Goal: Information Seeking & Learning: Learn about a topic

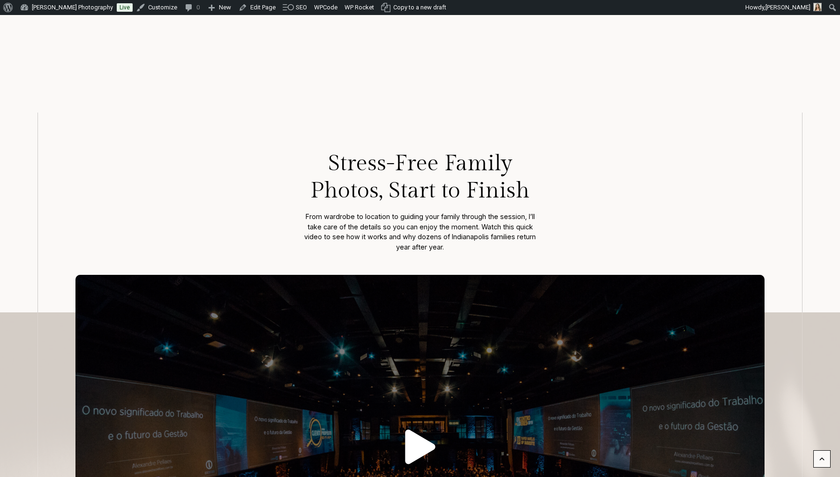
scroll to position [143, 0]
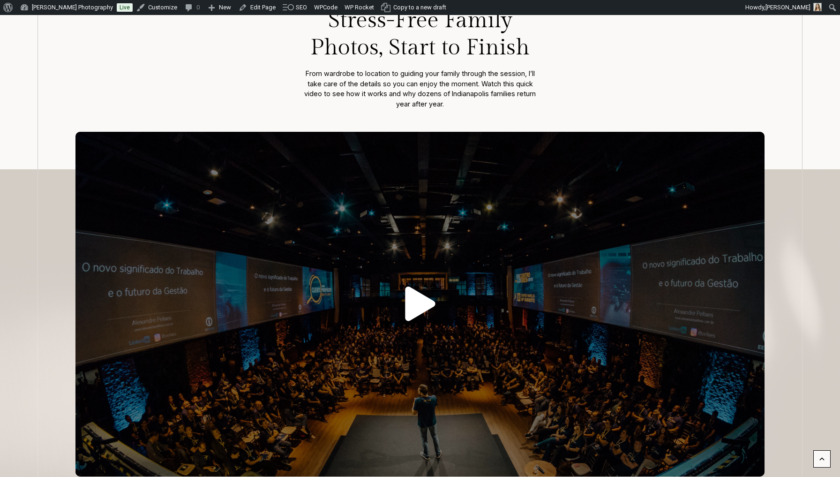
click at [423, 308] on icon at bounding box center [420, 304] width 30 height 35
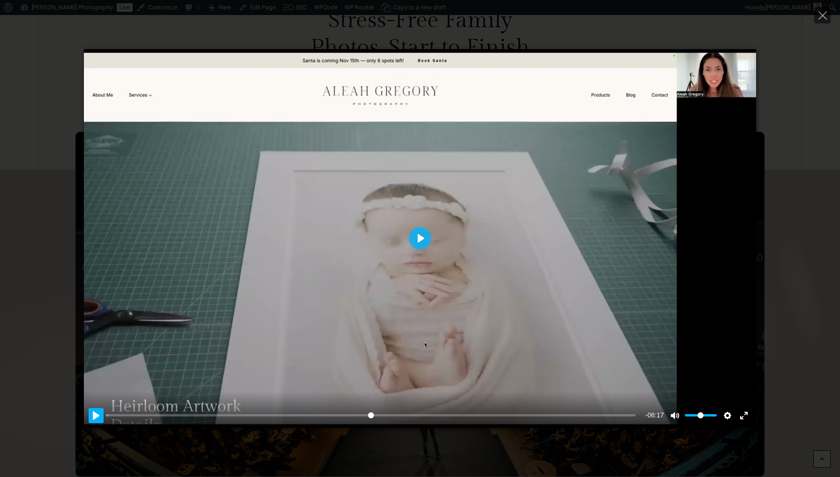
click at [98, 417] on button "Pause Play" at bounding box center [96, 415] width 15 height 15
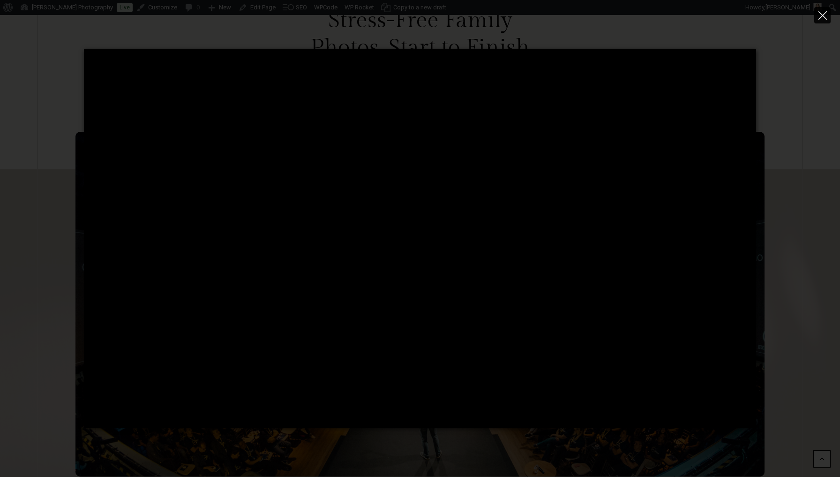
type input "****"
click at [822, 17] on icon "Close" at bounding box center [823, 15] width 8 height 8
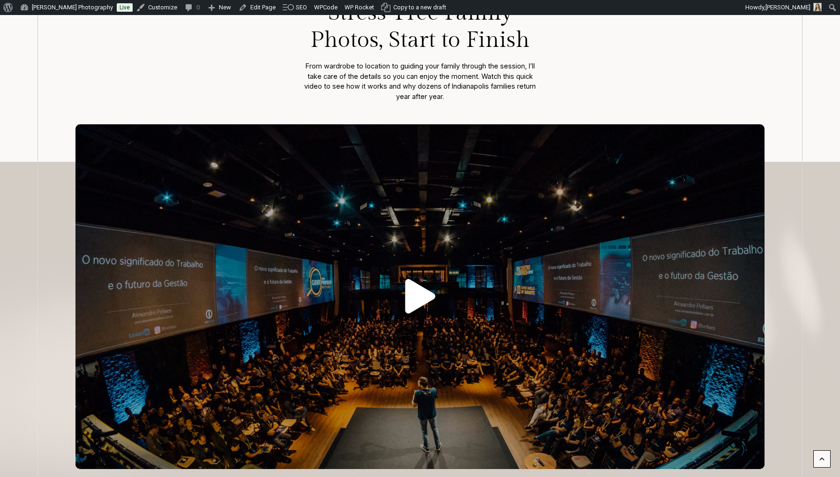
scroll to position [151, 0]
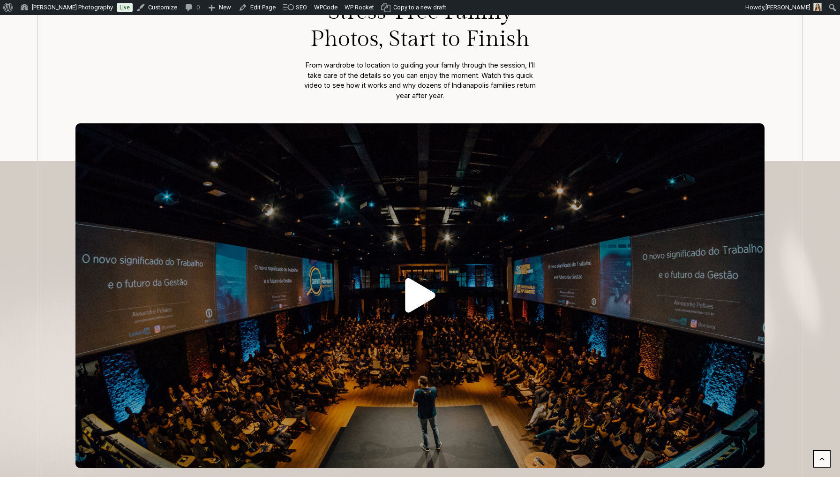
click at [417, 290] on icon at bounding box center [420, 295] width 30 height 35
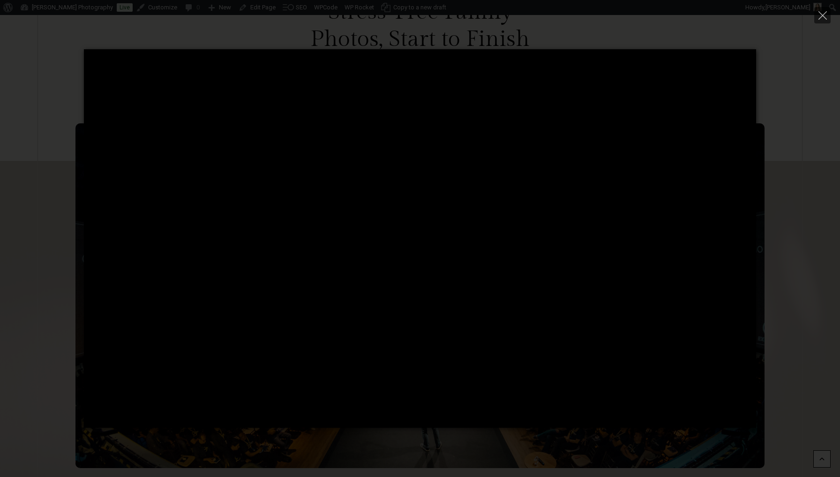
type input "****"
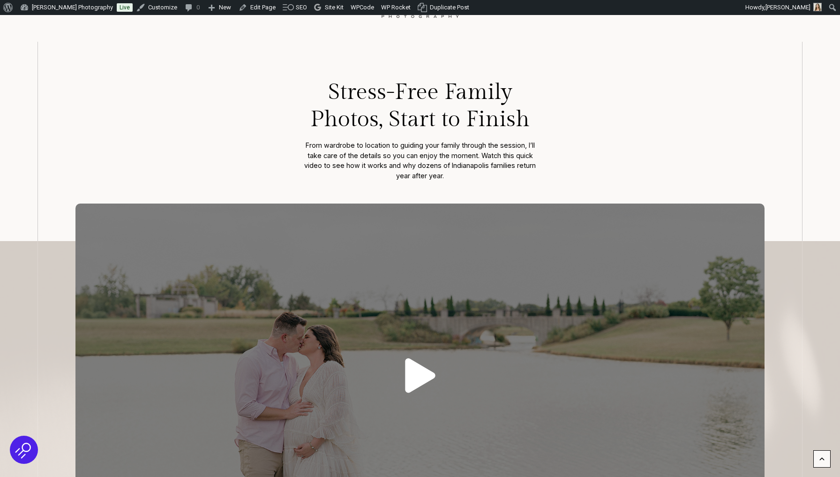
scroll to position [115, 0]
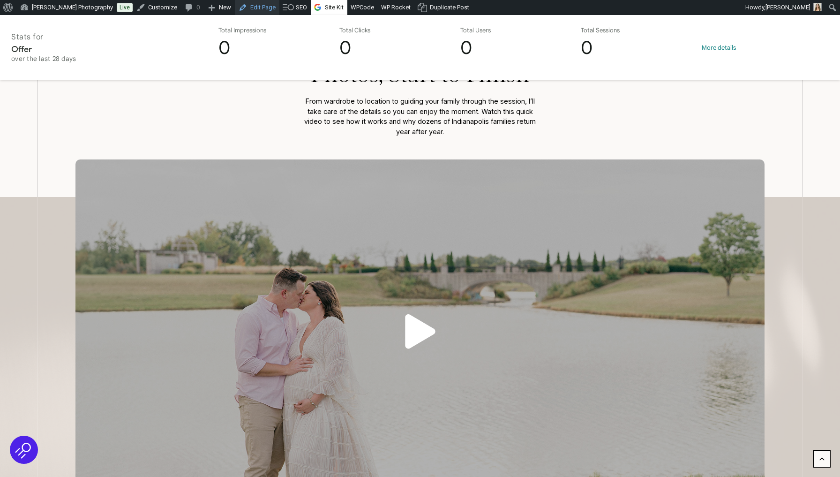
click at [256, 4] on link "Edit Page" at bounding box center [257, 7] width 45 height 15
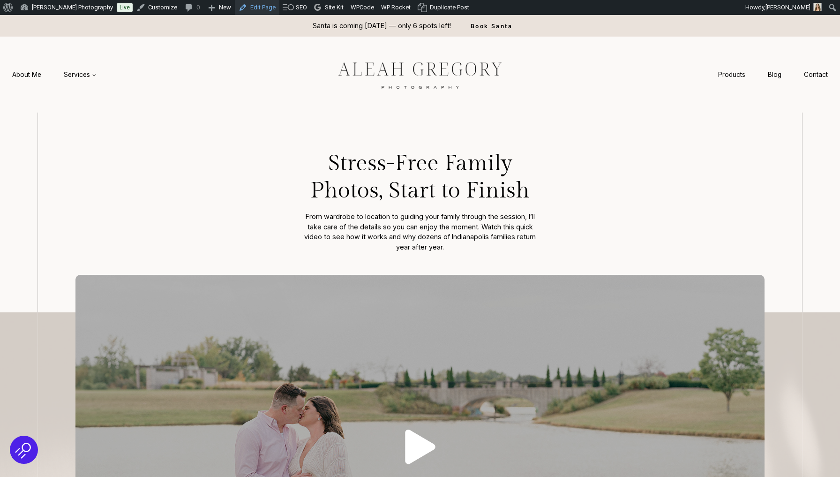
click at [253, 8] on link "Edit Page" at bounding box center [257, 7] width 45 height 15
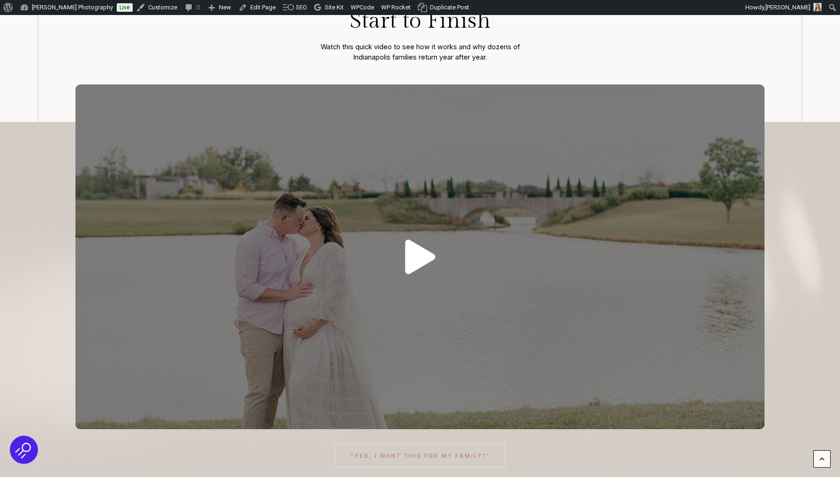
scroll to position [206, 0]
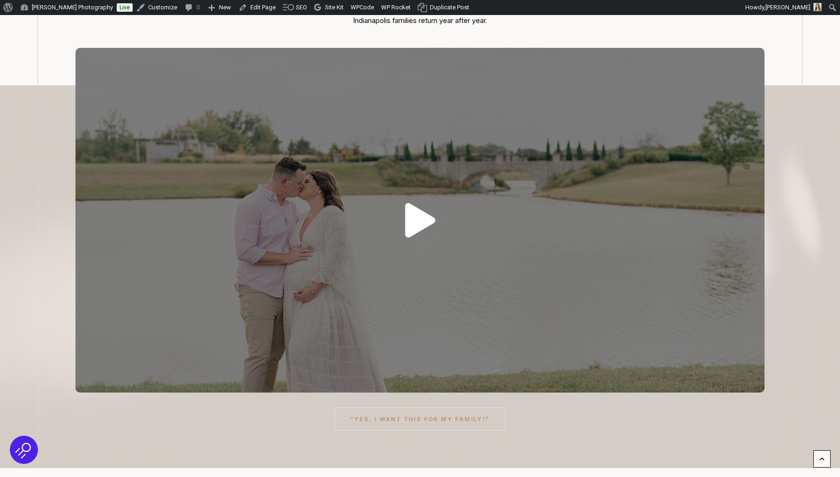
click at [415, 210] on icon at bounding box center [420, 220] width 30 height 35
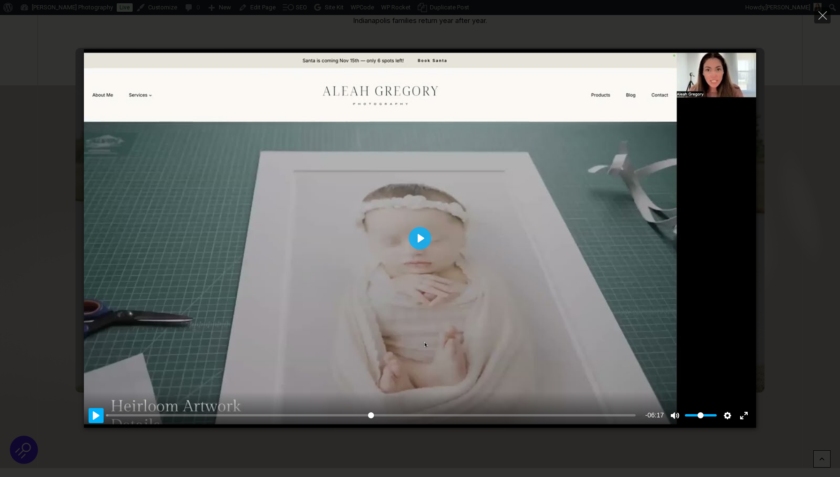
click at [97, 409] on button "Pause Play" at bounding box center [96, 415] width 15 height 15
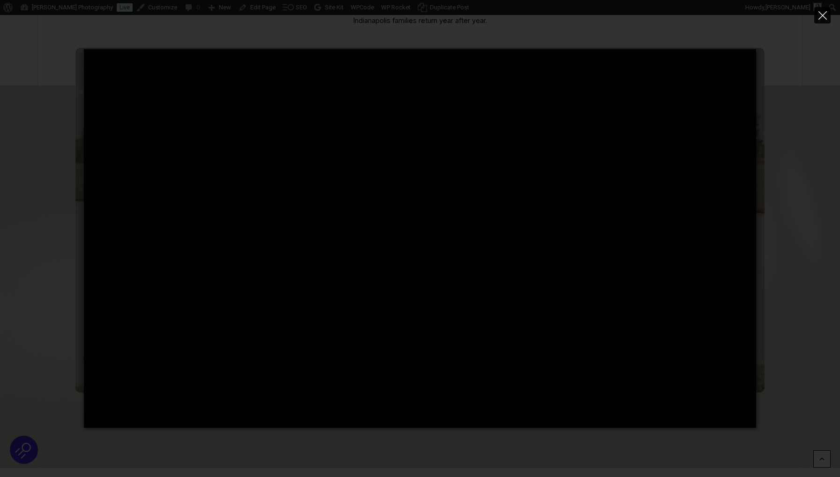
type input "****"
click at [821, 17] on icon "Close" at bounding box center [823, 15] width 8 height 8
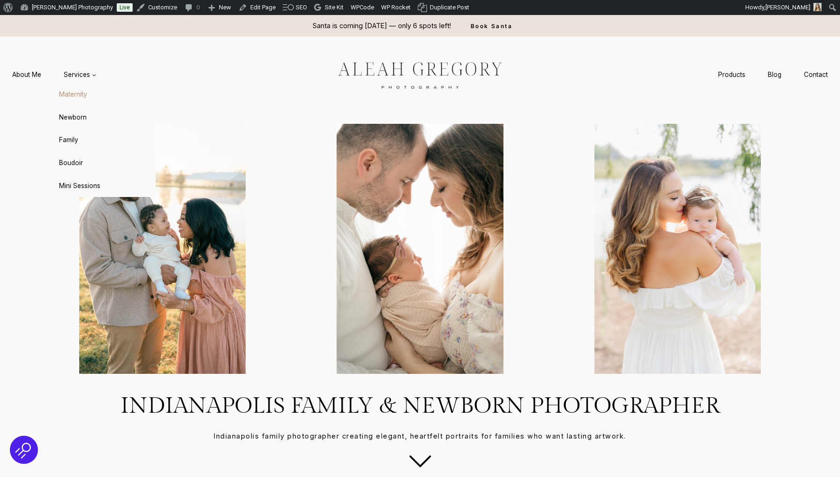
click at [83, 98] on link "Maternity" at bounding box center [104, 94] width 103 height 23
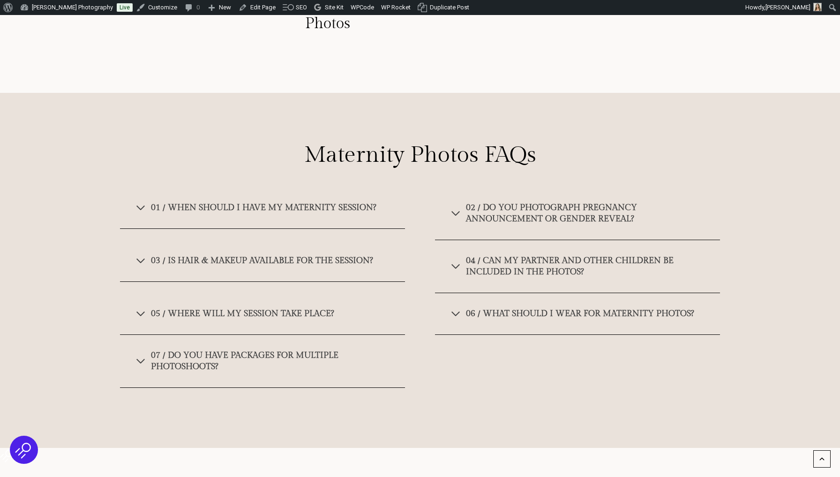
scroll to position [5913, 0]
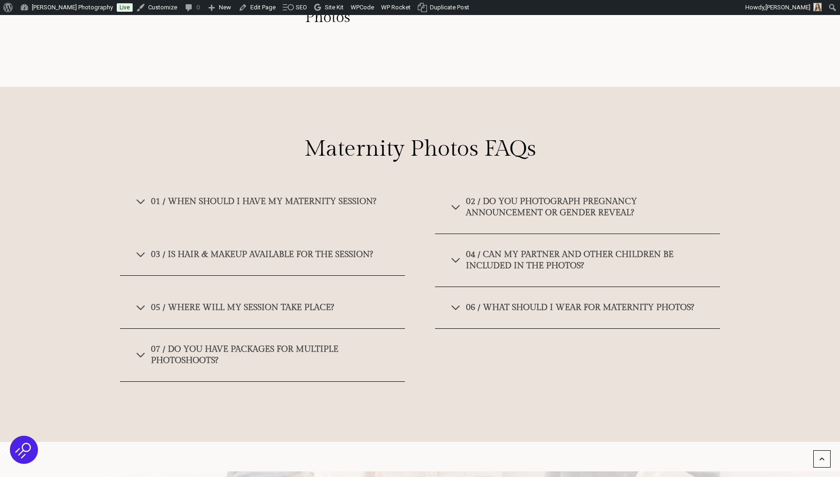
click at [166, 200] on span "01 / When should I have my maternity session?" at bounding box center [264, 201] width 226 height 11
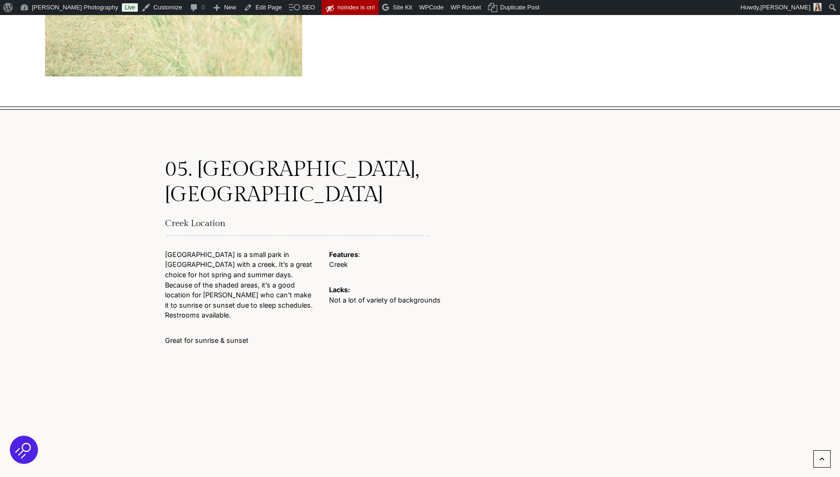
scroll to position [3243, 0]
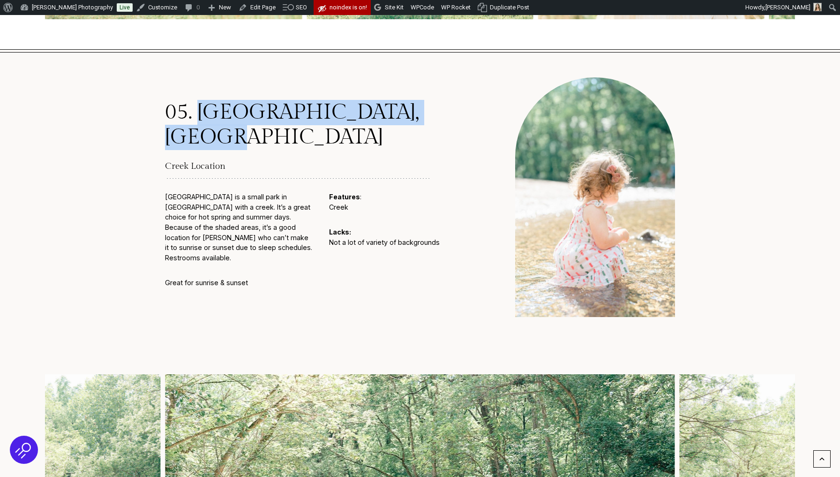
drag, startPoint x: 200, startPoint y: 42, endPoint x: 367, endPoint y: 54, distance: 167.4
click at [367, 100] on h2 "05. [GEOGRAPHIC_DATA], [GEOGRAPHIC_DATA]" at bounding box center [298, 125] width 266 height 51
copy h2 "Flowing Well Park, Carmel"
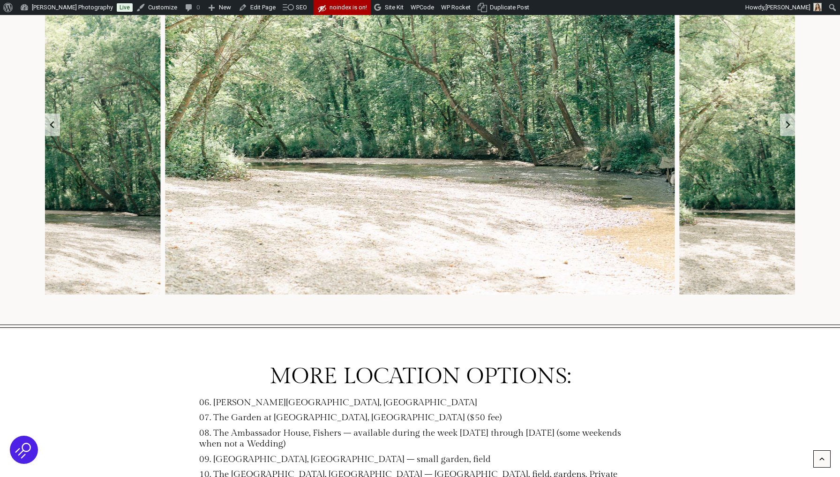
scroll to position [3852, 0]
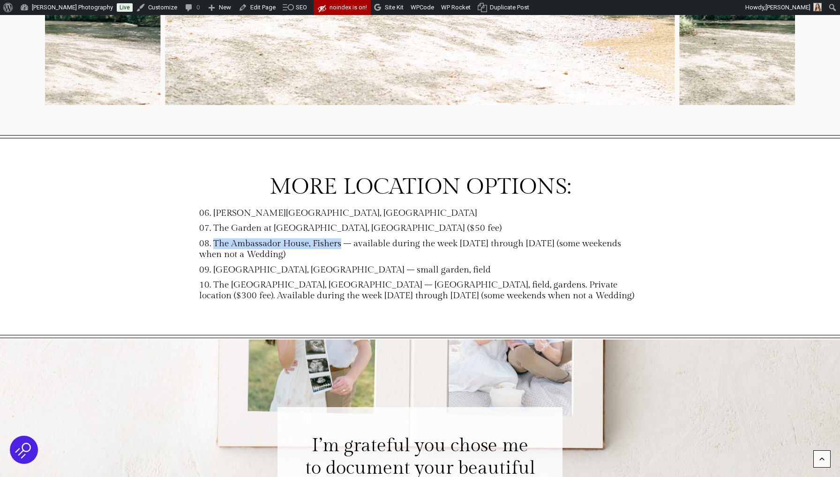
drag, startPoint x: 214, startPoint y: 157, endPoint x: 342, endPoint y: 156, distance: 128.5
click at [342, 238] on h6 "08. The Ambassador House, Fishers – available during the week [DATE] through [D…" at bounding box center [420, 249] width 442 height 22
copy h6 "The Ambassador House, Fishers"
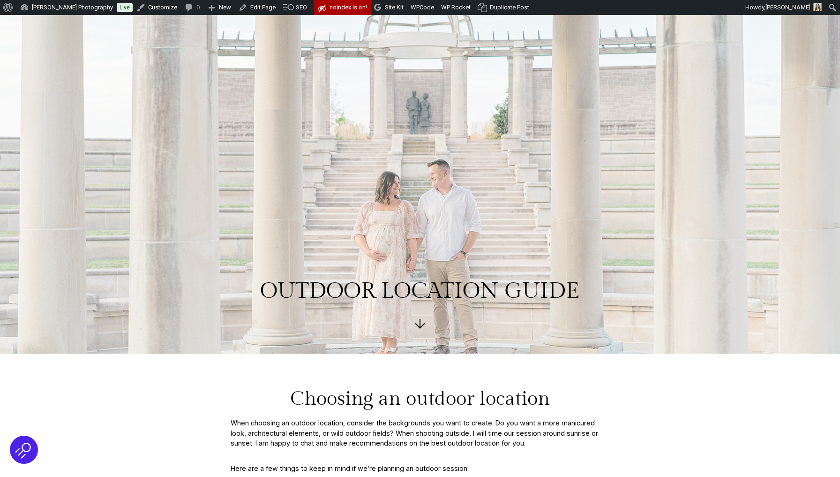
scroll to position [0, 0]
click at [268, 9] on link "Edit Page" at bounding box center [257, 7] width 45 height 15
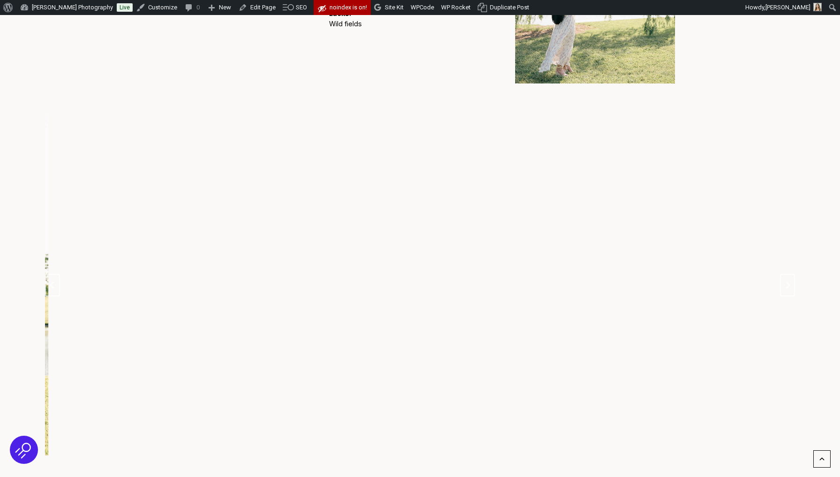
scroll to position [778, 0]
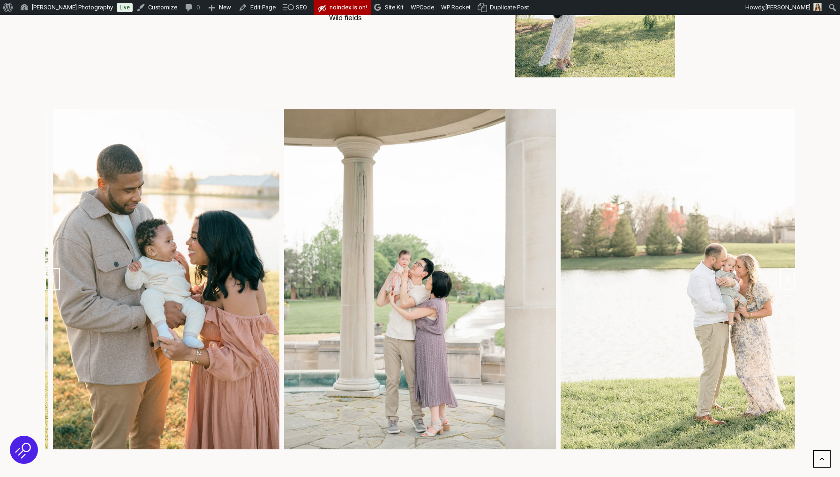
click at [55, 275] on icon "Previous slide" at bounding box center [53, 279] width 8 height 8
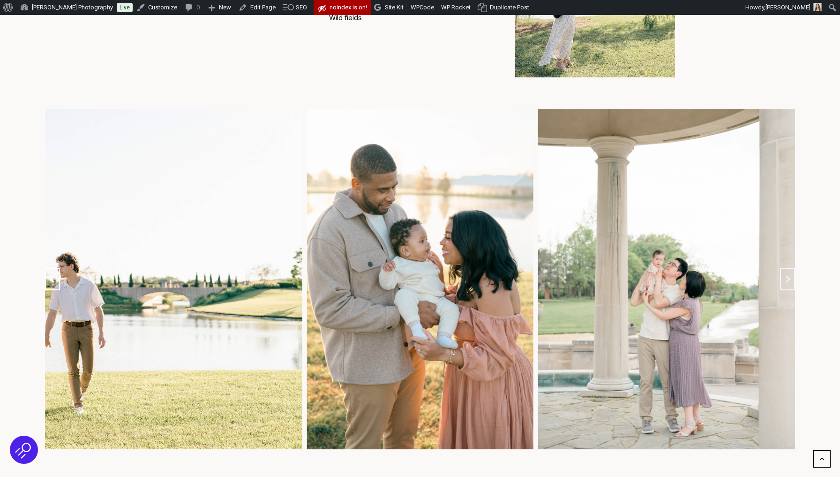
click at [55, 275] on icon "Go to last slide" at bounding box center [53, 279] width 8 height 8
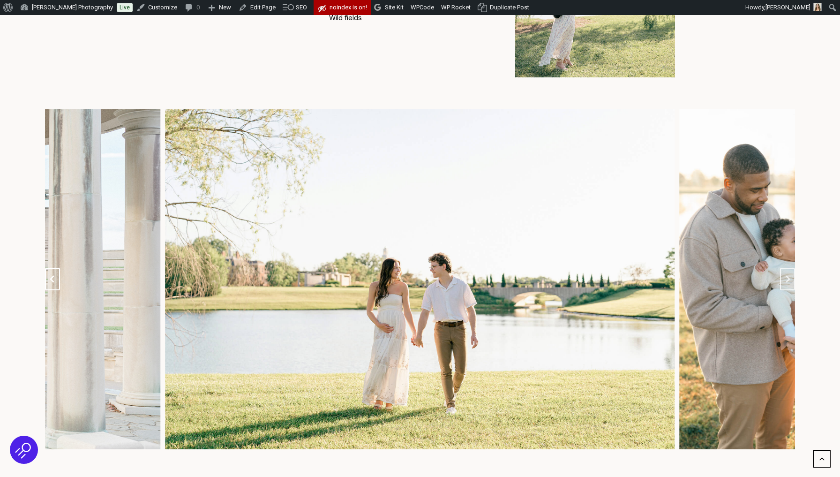
click at [55, 275] on icon "Previous slide" at bounding box center [53, 279] width 8 height 8
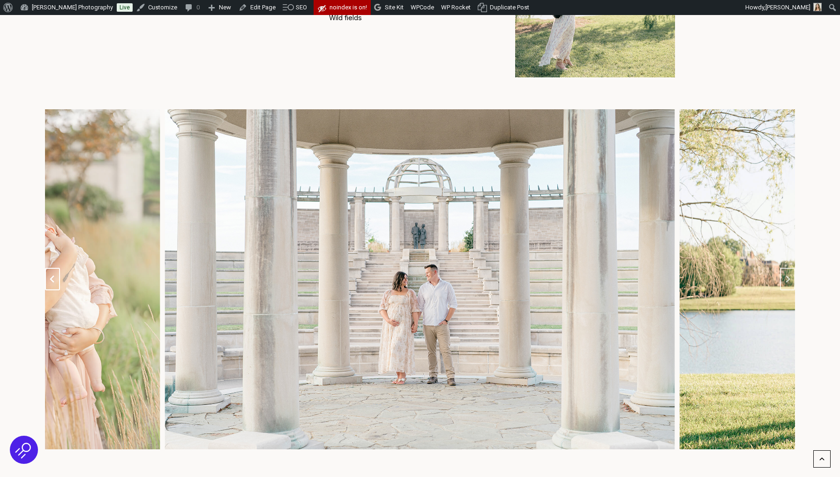
click at [55, 275] on icon "Previous slide" at bounding box center [53, 279] width 8 height 8
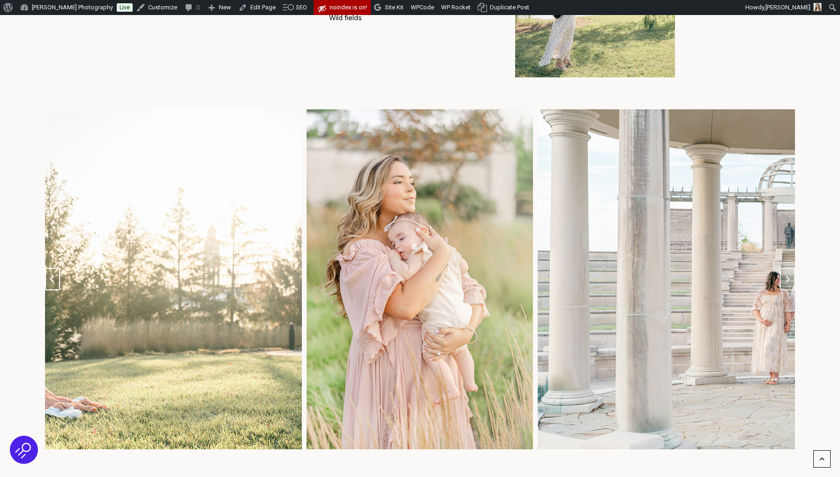
click at [55, 275] on icon "Previous slide" at bounding box center [53, 279] width 8 height 8
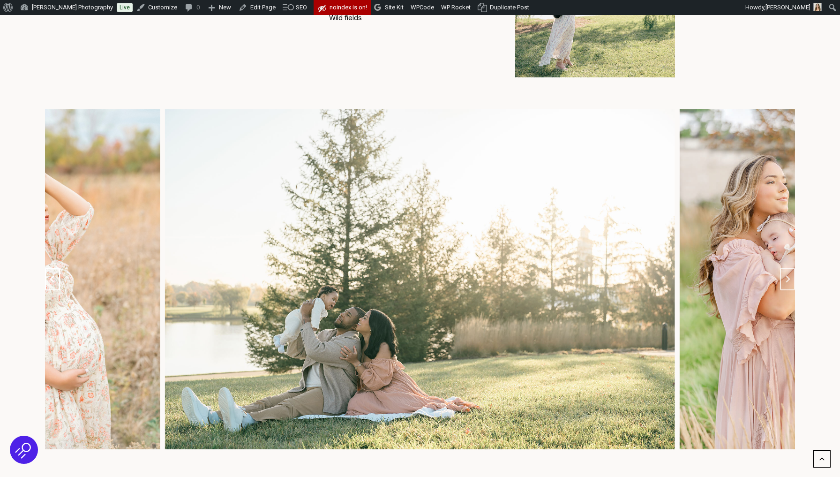
click at [55, 275] on icon "Previous slide" at bounding box center [53, 279] width 8 height 8
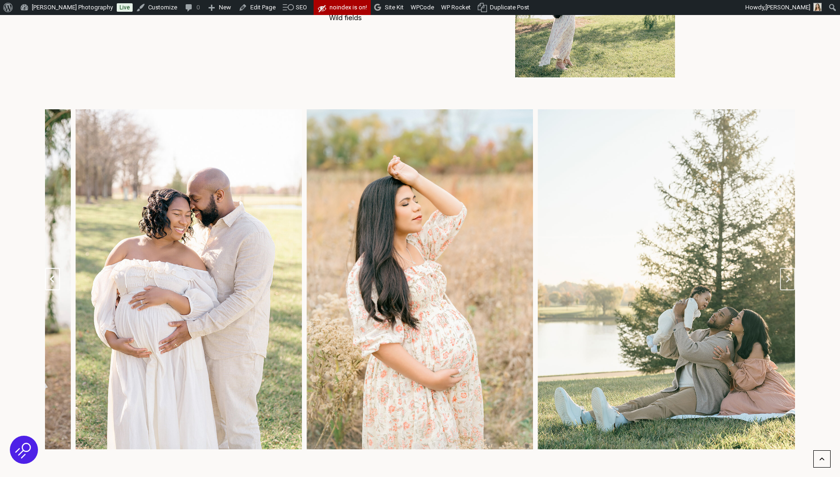
click at [55, 275] on icon "Previous slide" at bounding box center [53, 279] width 8 height 8
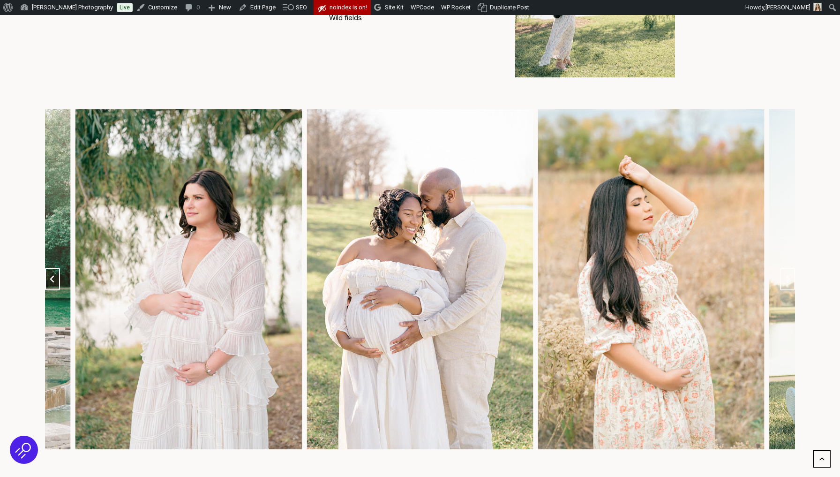
click at [55, 275] on icon "Previous slide" at bounding box center [53, 279] width 8 height 8
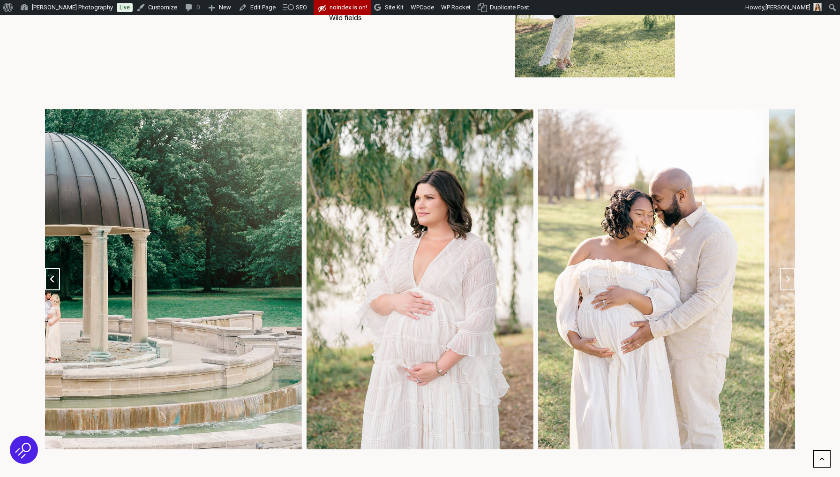
click at [55, 275] on icon "Previous slide" at bounding box center [53, 279] width 8 height 8
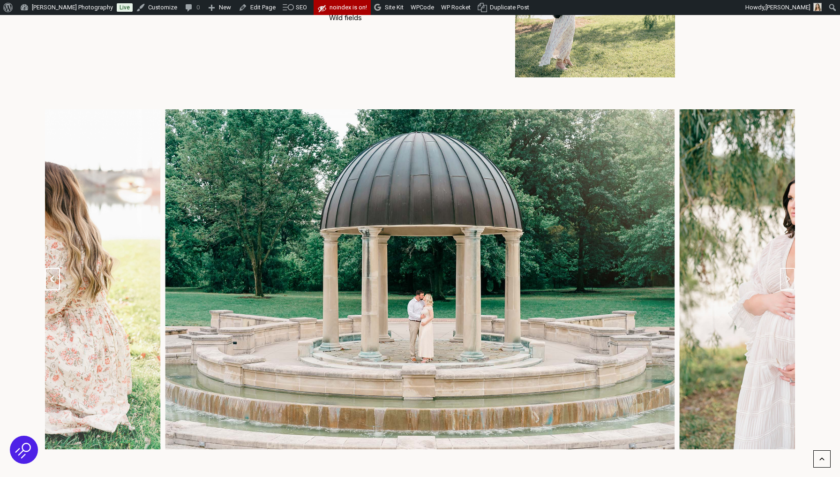
click at [55, 275] on icon "Previous slide" at bounding box center [53, 279] width 8 height 8
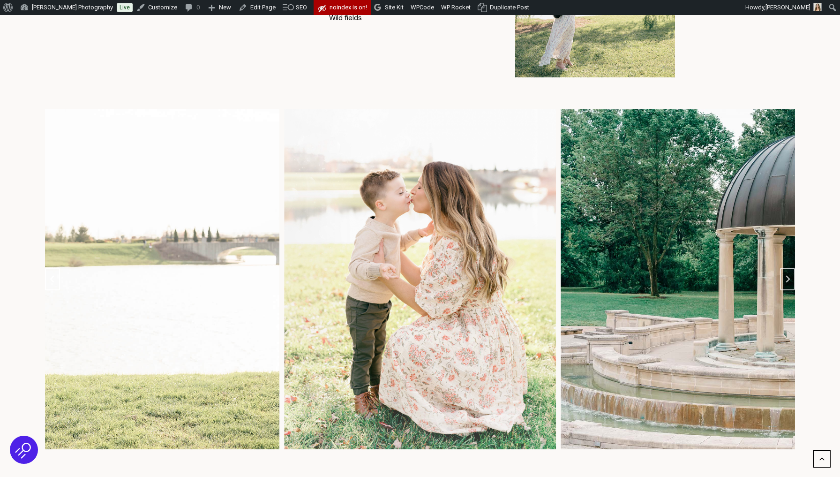
click at [55, 275] on icon "Previous slide" at bounding box center [53, 279] width 8 height 8
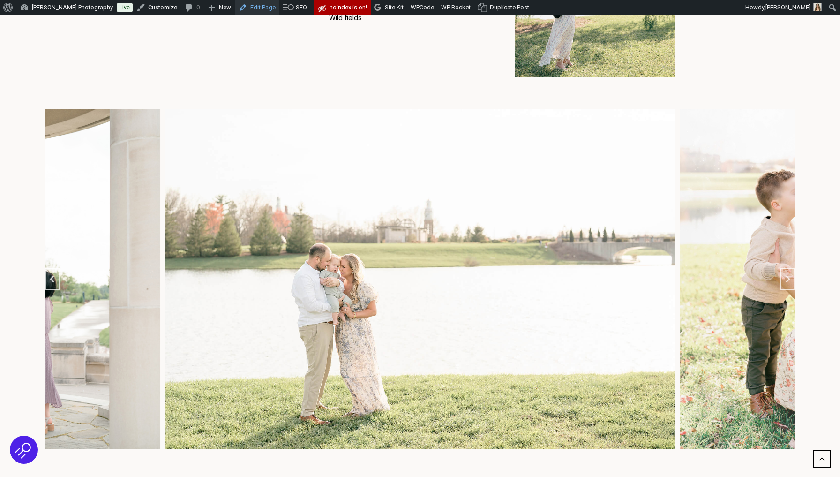
click at [264, 9] on link "Edit Page" at bounding box center [257, 7] width 45 height 15
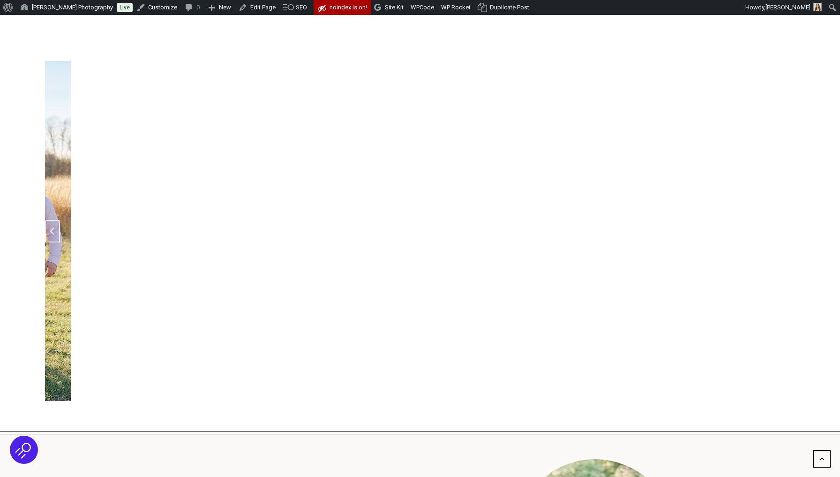
scroll to position [1520, 0]
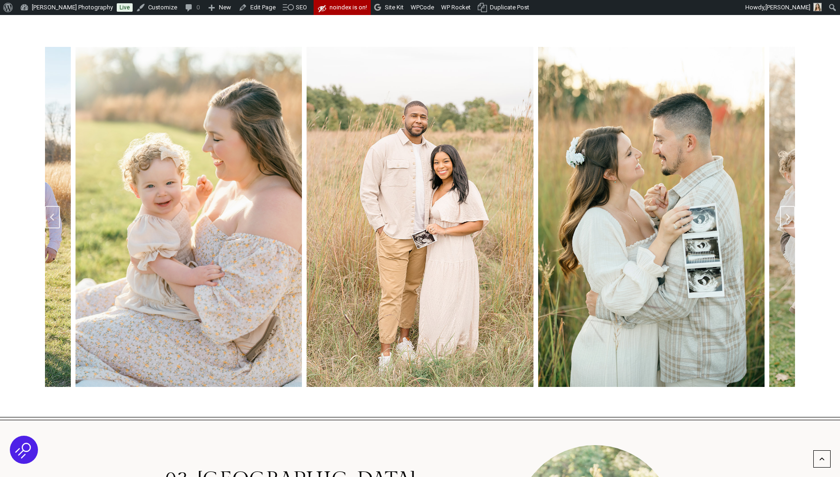
click at [799, 181] on div "fal fall fal fall fal fall" at bounding box center [420, 213] width 840 height 408
click at [792, 206] on button "Next slide" at bounding box center [787, 217] width 15 height 23
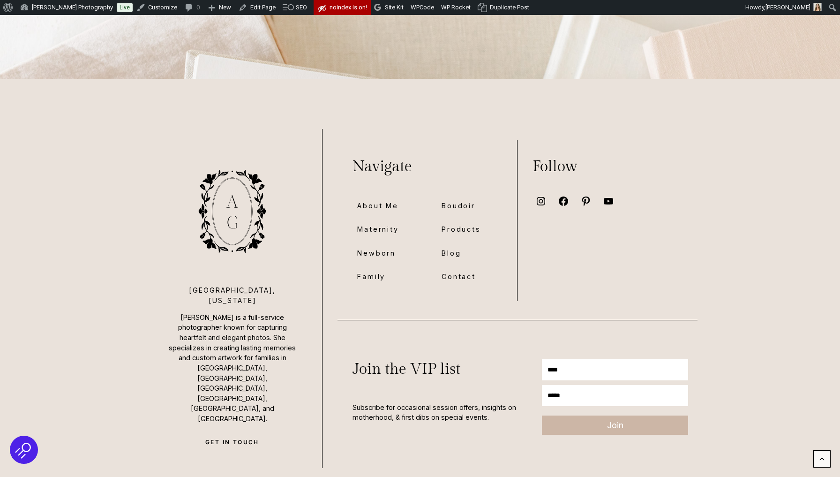
scroll to position [3971, 0]
